Goal: Communication & Community: Answer question/provide support

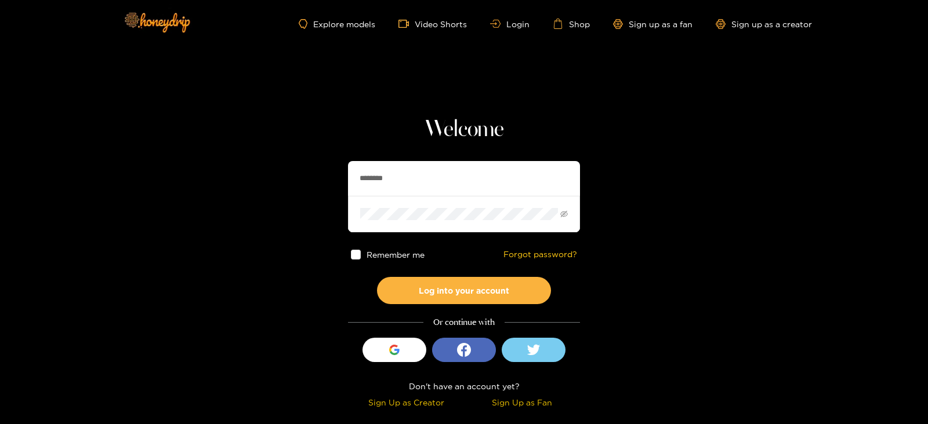
click at [369, 172] on input "********" at bounding box center [464, 178] width 232 height 35
click at [377, 277] on button "Log into your account" at bounding box center [464, 290] width 174 height 27
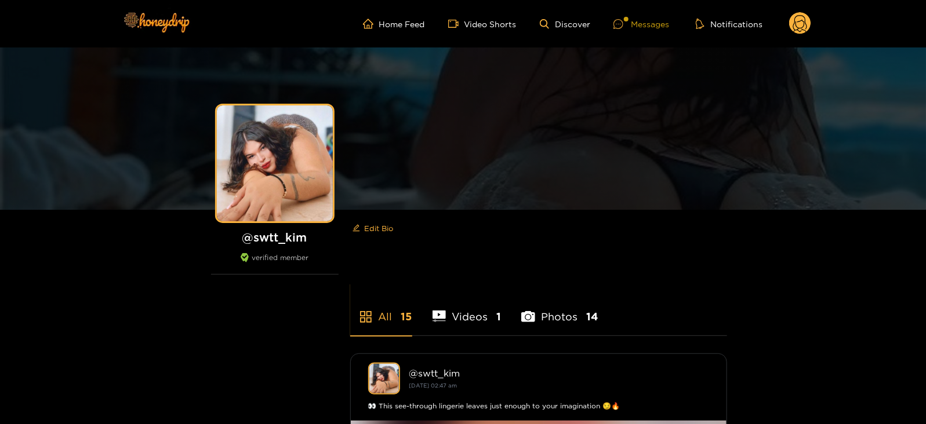
click at [653, 25] on div "Messages" at bounding box center [641, 23] width 56 height 13
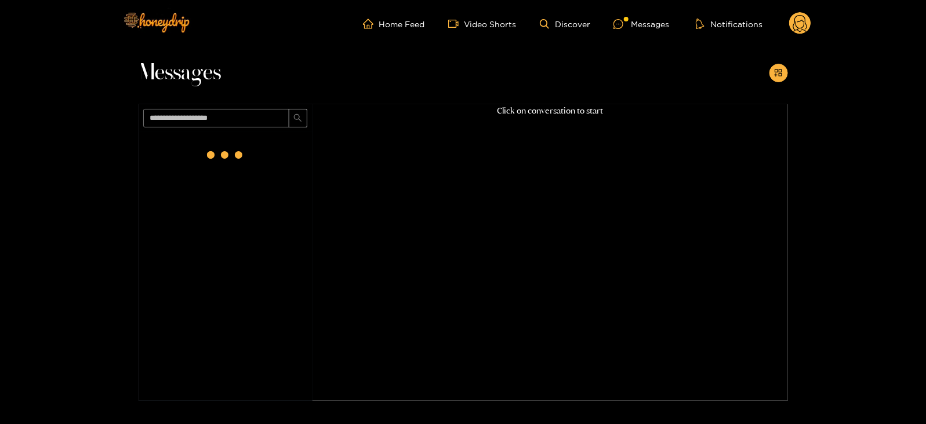
click at [221, 163] on div at bounding box center [225, 155] width 46 height 46
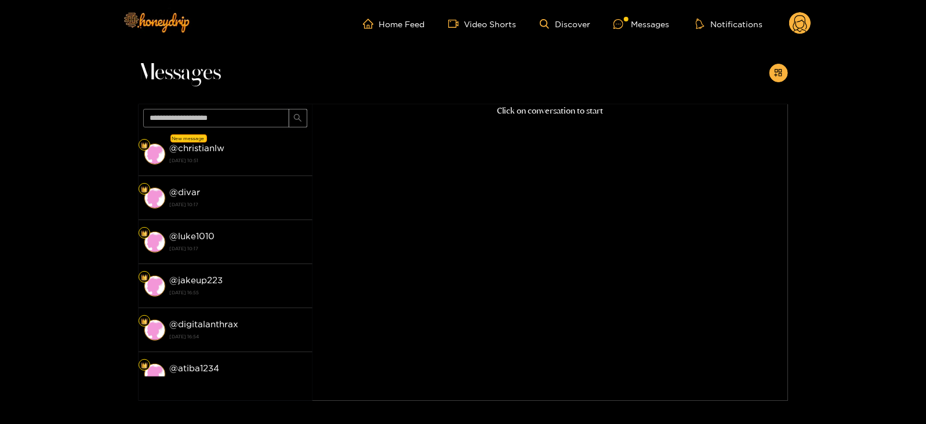
click at [221, 163] on strong "[DATE] 10:51" at bounding box center [238, 160] width 137 height 10
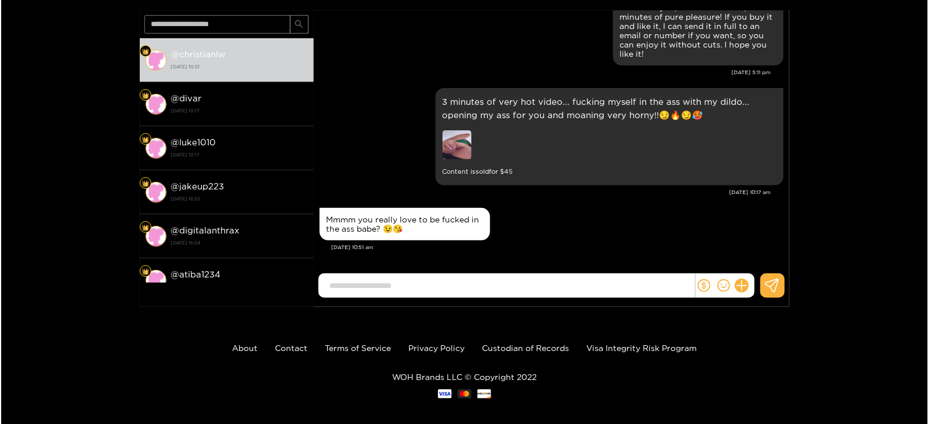
scroll to position [85, 0]
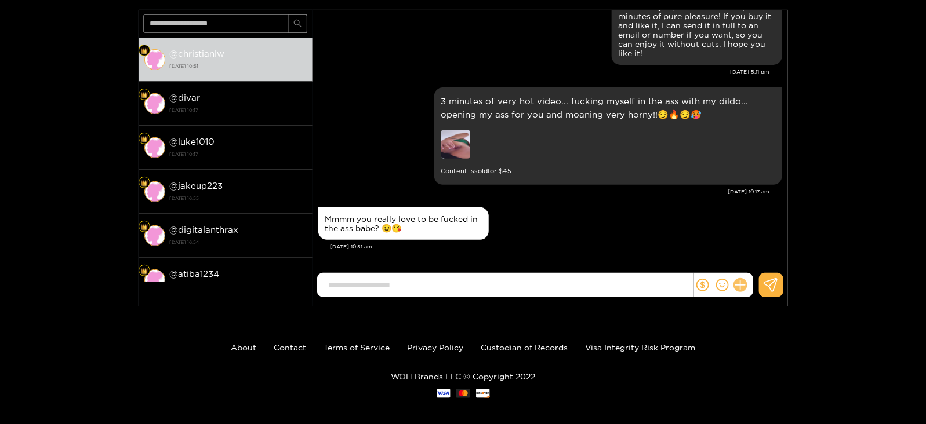
click at [743, 284] on icon at bounding box center [739, 285] width 13 height 13
click at [770, 262] on button at bounding box center [762, 257] width 41 height 26
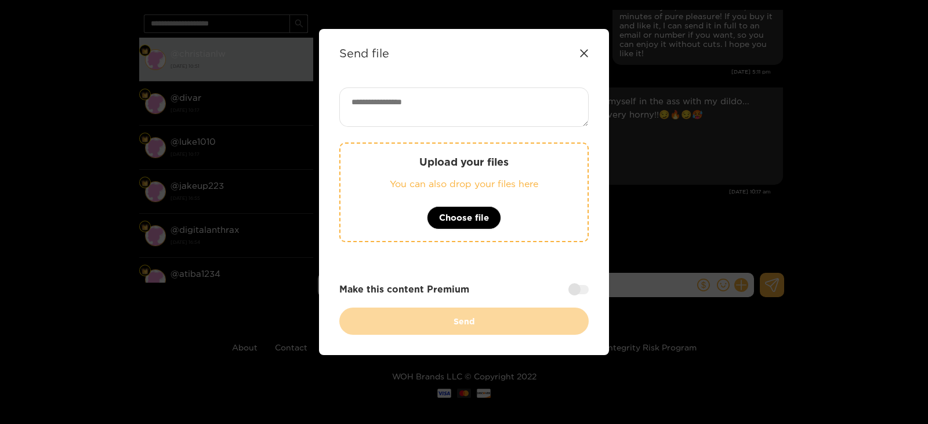
click at [406, 83] on div "Send file Upload your files You can also drop your files here Choose file Make …" at bounding box center [464, 192] width 290 height 326
click at [408, 90] on textarea at bounding box center [463, 107] width 249 height 39
paste textarea "**********"
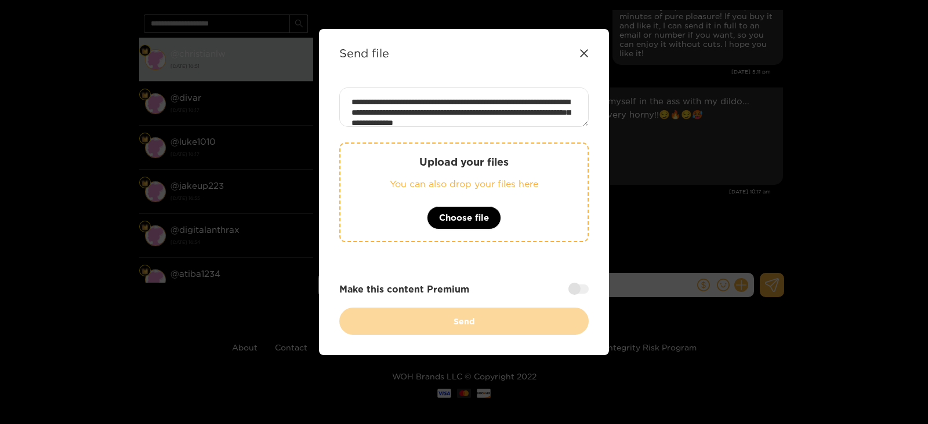
scroll to position [12, 0]
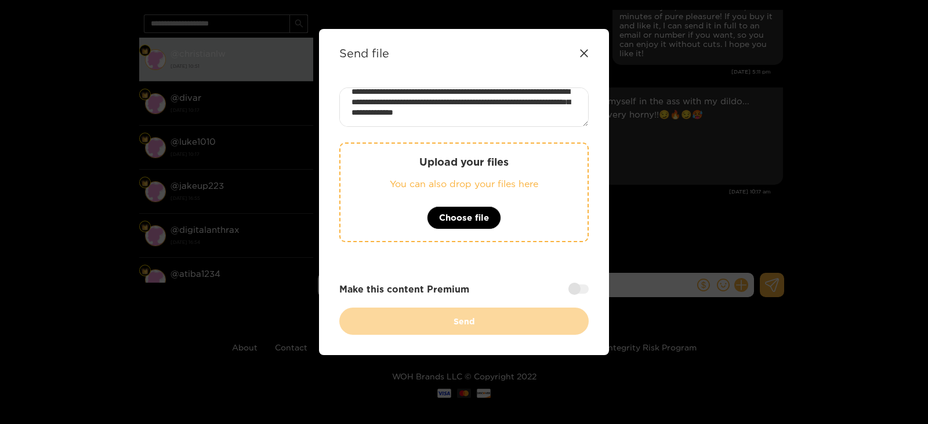
paste textarea "****"
type textarea "**********"
click at [421, 163] on p "Upload your files" at bounding box center [464, 161] width 201 height 13
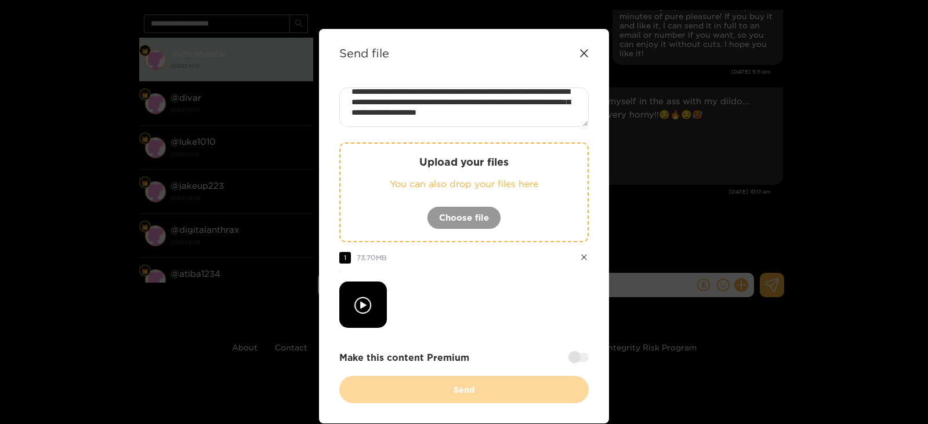
click at [585, 355] on div at bounding box center [578, 357] width 20 height 9
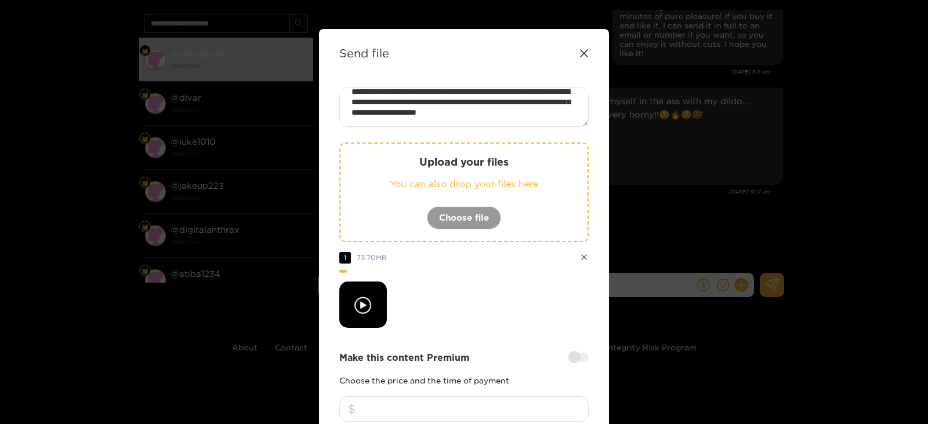
click at [488, 401] on input "number" at bounding box center [463, 410] width 249 height 26
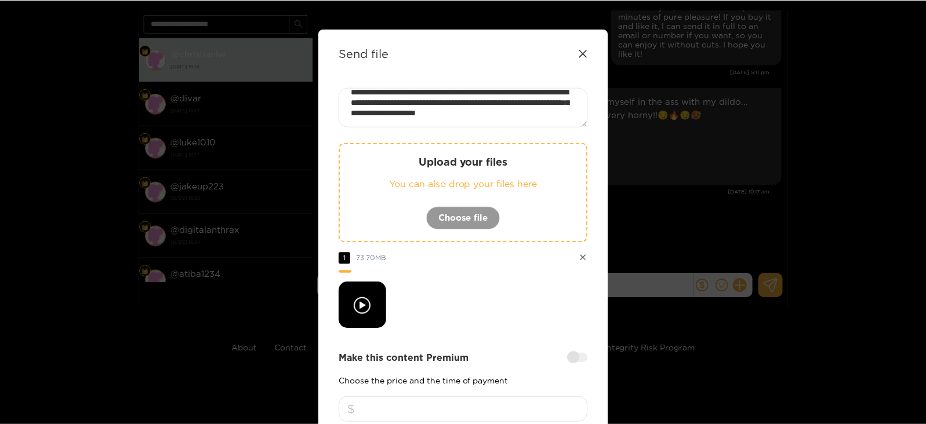
scroll to position [139, 0]
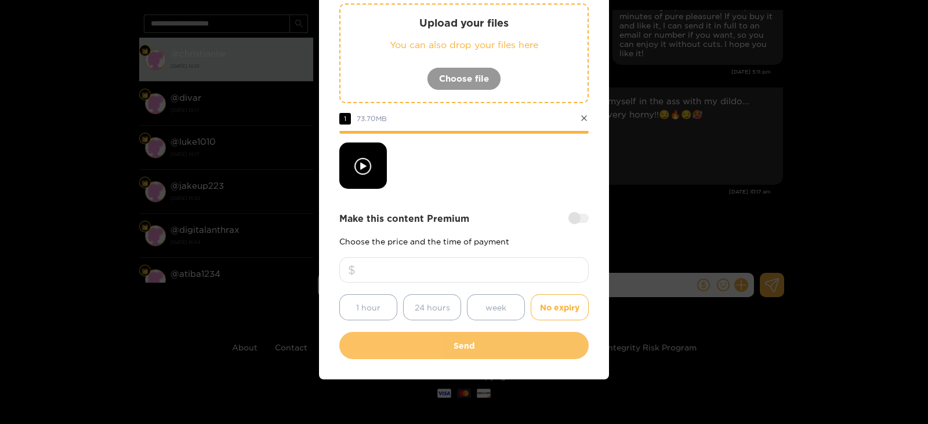
type input "**"
click at [439, 353] on button "Send" at bounding box center [463, 345] width 249 height 27
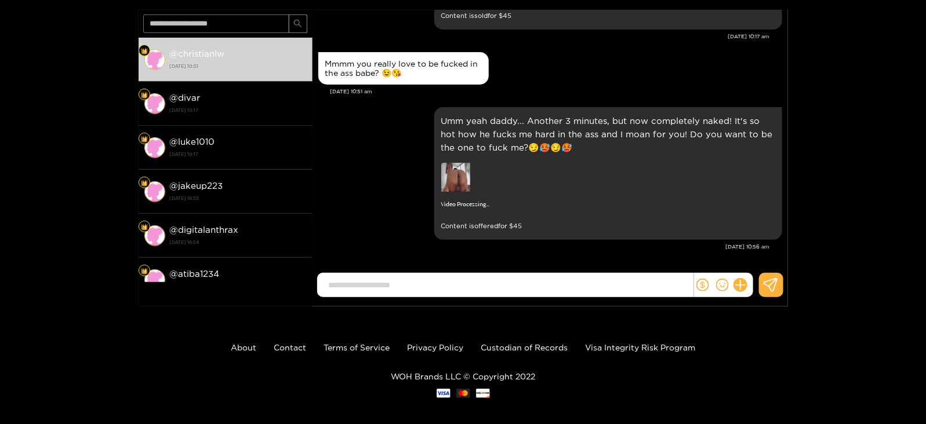
scroll to position [94, 0]
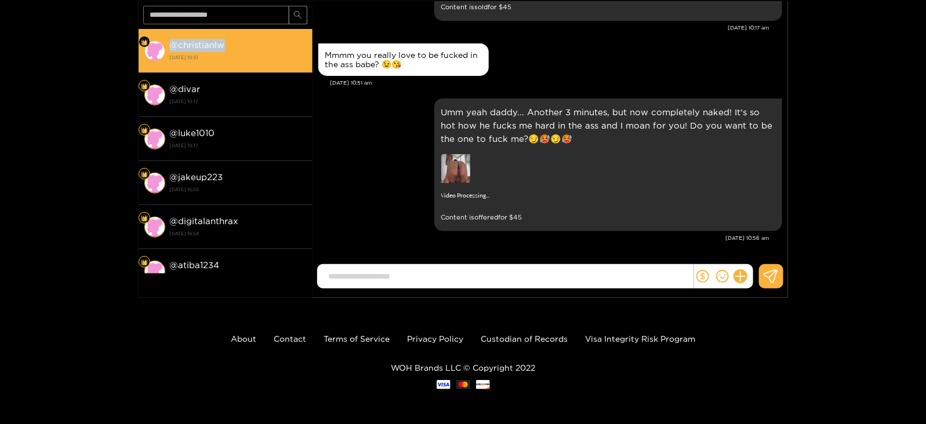
drag, startPoint x: 171, startPoint y: 48, endPoint x: 237, endPoint y: 45, distance: 65.6
click at [237, 45] on div "@ christianlw [DATE] 10:51" at bounding box center [238, 51] width 137 height 26
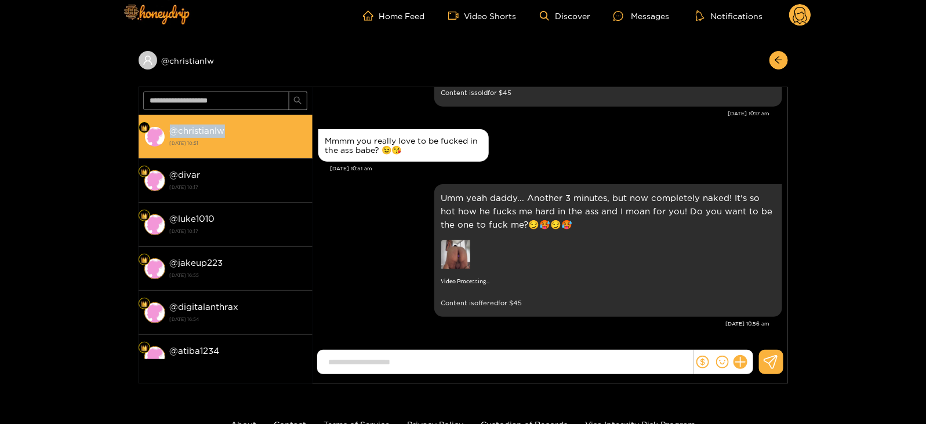
scroll to position [0, 0]
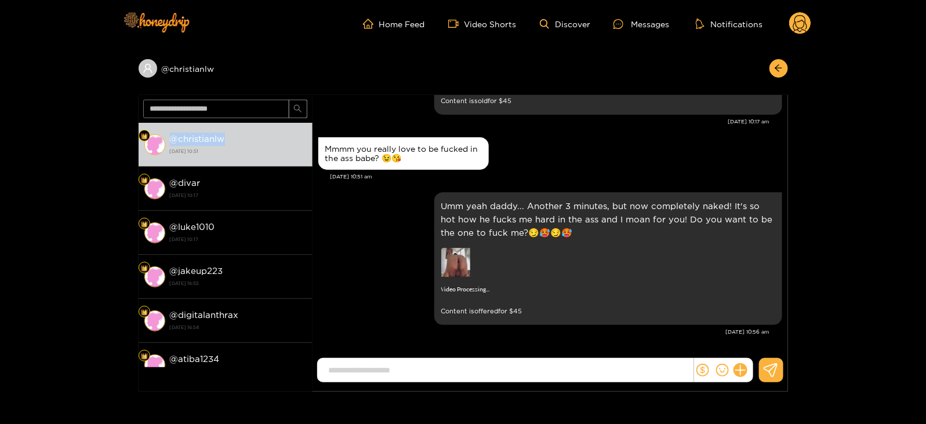
copy strong "@ christianlw"
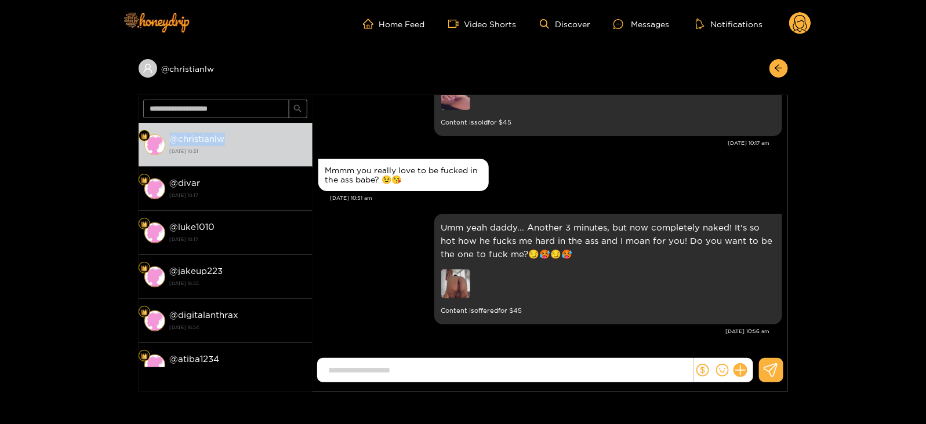
scroll to position [1994, 0]
click at [789, 32] on icon at bounding box center [800, 23] width 22 height 23
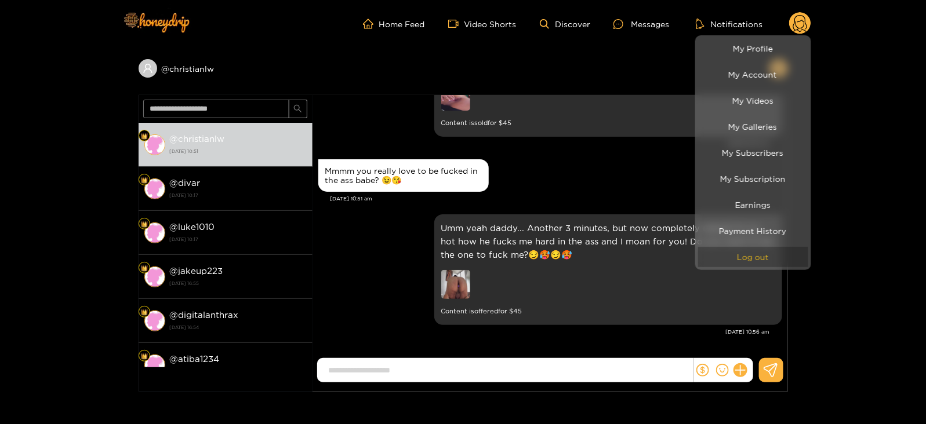
click at [722, 265] on button "Log out" at bounding box center [753, 257] width 110 height 20
